Goal: Transaction & Acquisition: Purchase product/service

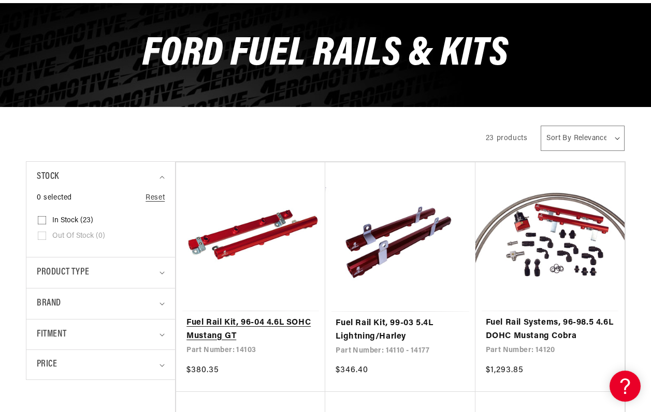
scroll to position [259, 0]
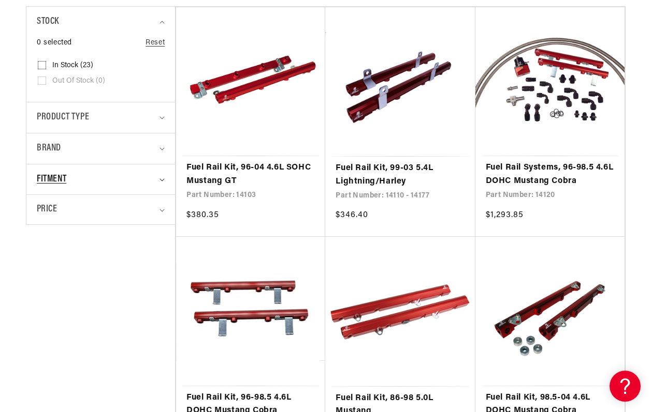
click at [95, 173] on div "Fitment" at bounding box center [96, 179] width 119 height 15
click at [93, 223] on span "Vehicle Specific (23)" at bounding box center [84, 222] width 64 height 9
click at [46, 223] on input "Vehicle Specific (23) Vehicle Specific (23 products)" at bounding box center [42, 224] width 8 height 8
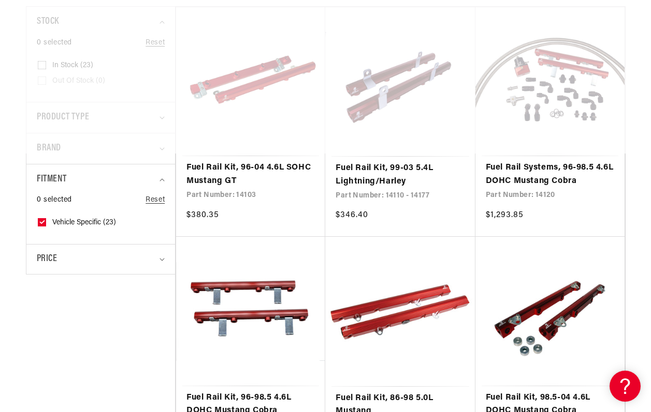
click at [93, 223] on span "Vehicle Specific (23)" at bounding box center [84, 222] width 64 height 9
click at [46, 223] on input "Vehicle Specific (23) Vehicle Specific (23 products)" at bounding box center [42, 224] width 8 height 8
checkbox input "false"
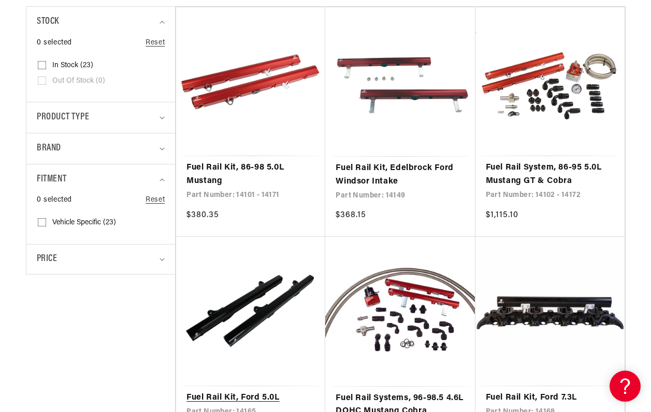
scroll to position [311, 0]
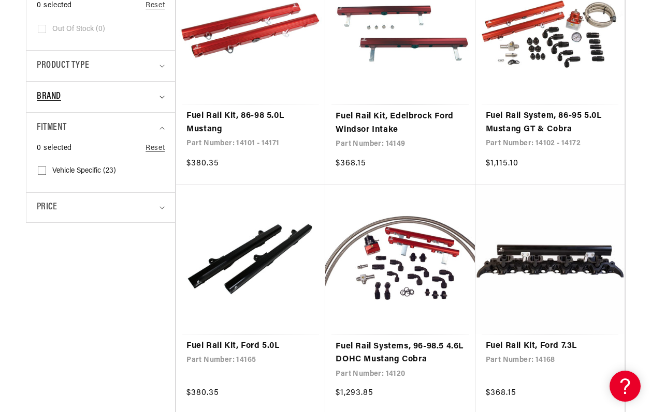
click at [154, 94] on div "Brand" at bounding box center [96, 97] width 119 height 15
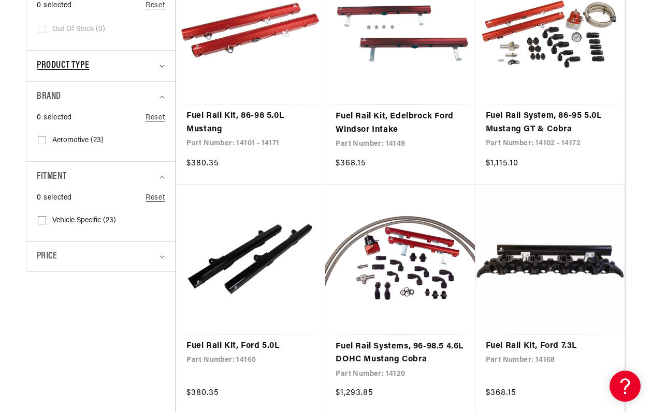
click at [154, 70] on div "Product type" at bounding box center [96, 65] width 119 height 15
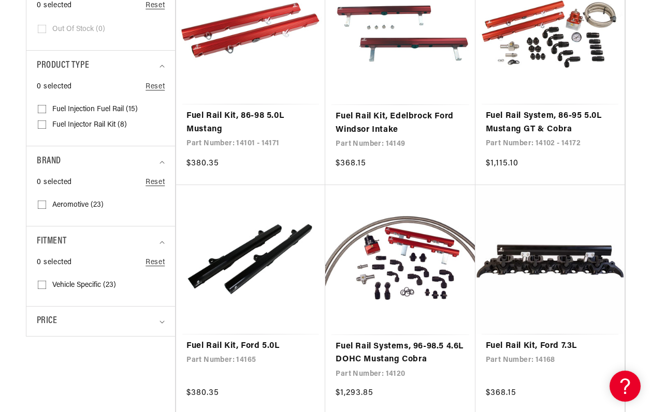
scroll to position [259, 0]
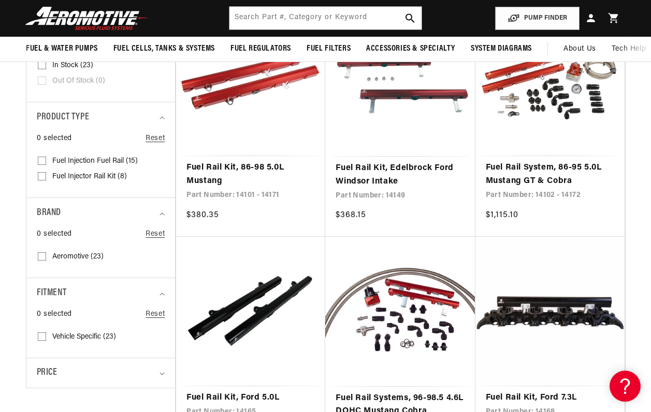
click at [86, 175] on span "Fuel Injector Rail Kit (8)" at bounding box center [89, 176] width 75 height 9
click at [46, 175] on input "Fuel Injector Rail Kit (8) Fuel Injector Rail Kit (8 products)" at bounding box center [42, 178] width 8 height 8
checkbox input "true"
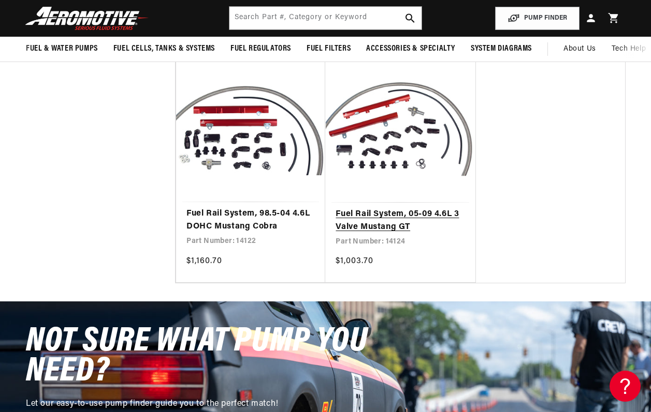
scroll to position [621, 0]
